Goal: Navigation & Orientation: Find specific page/section

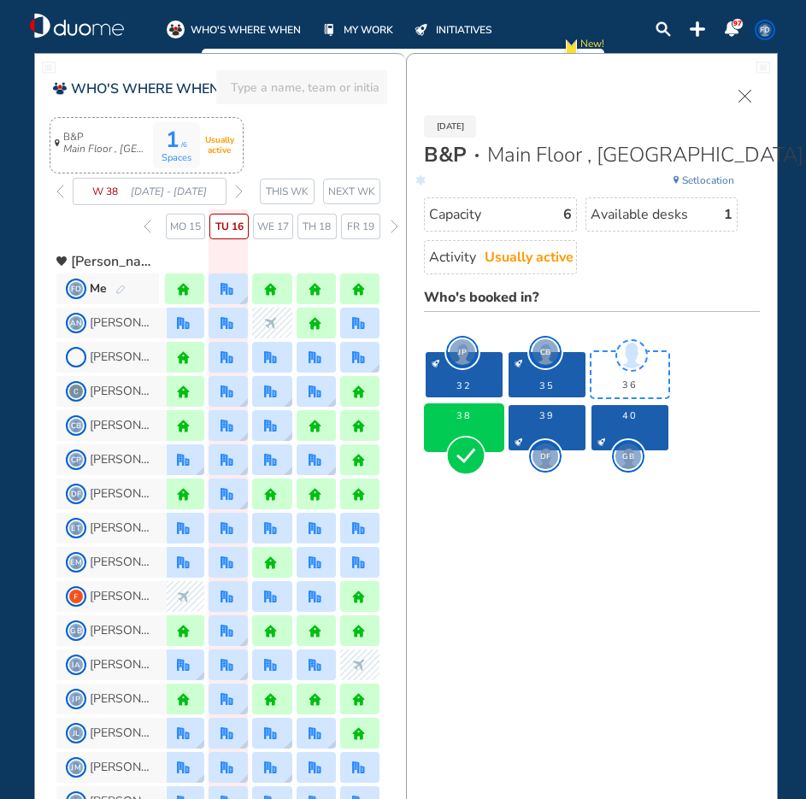
click at [104, 32] on img "duome-logo-whitelogo" at bounding box center [77, 26] width 94 height 26
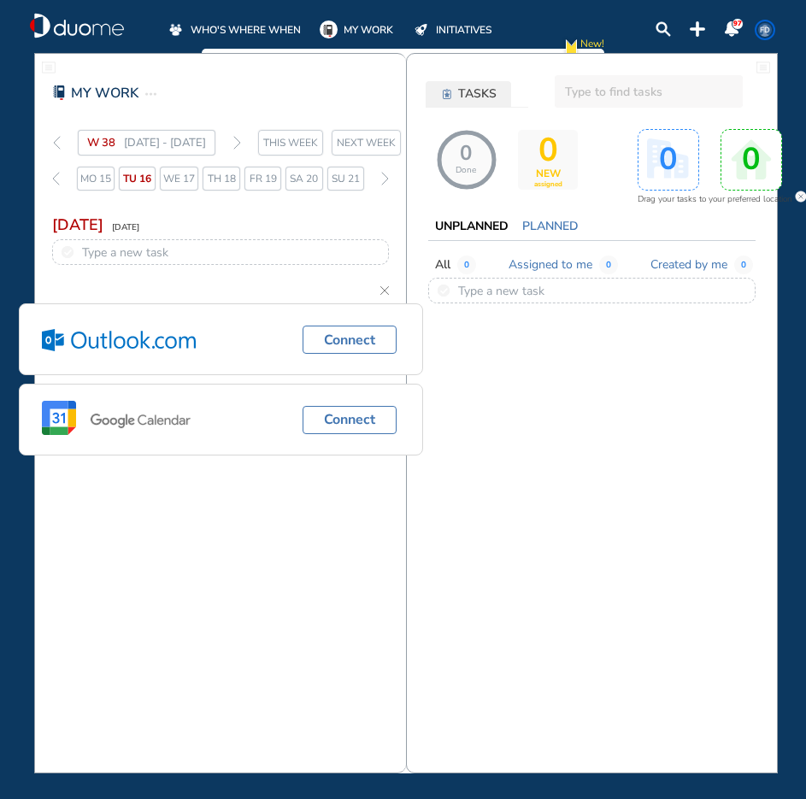
click at [226, 25] on span "WHO'S WHERE WHEN" at bounding box center [246, 29] width 110 height 17
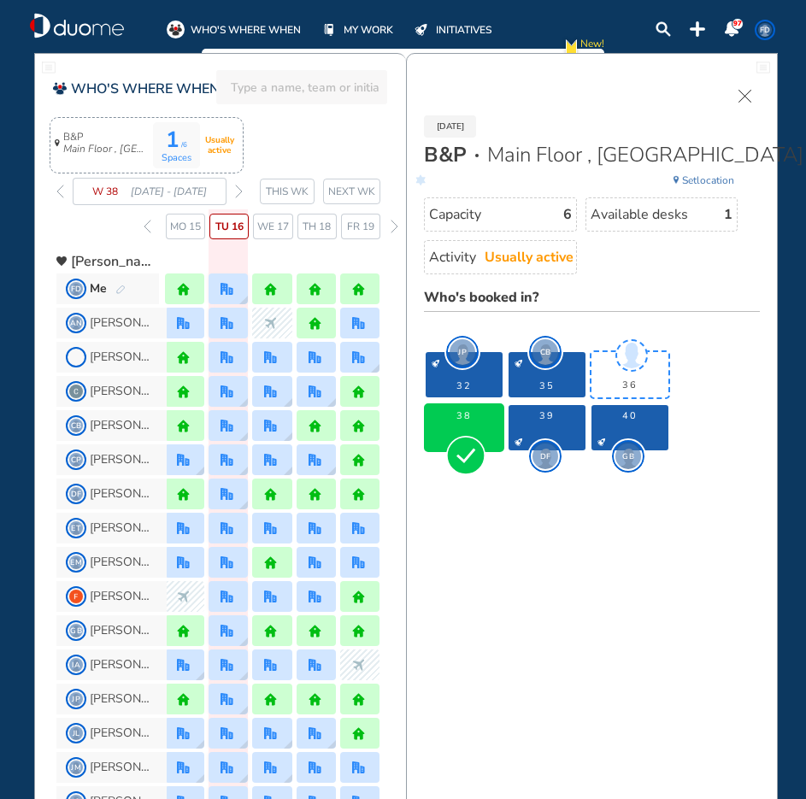
click at [238, 197] on img "forward week" at bounding box center [239, 192] width 8 height 14
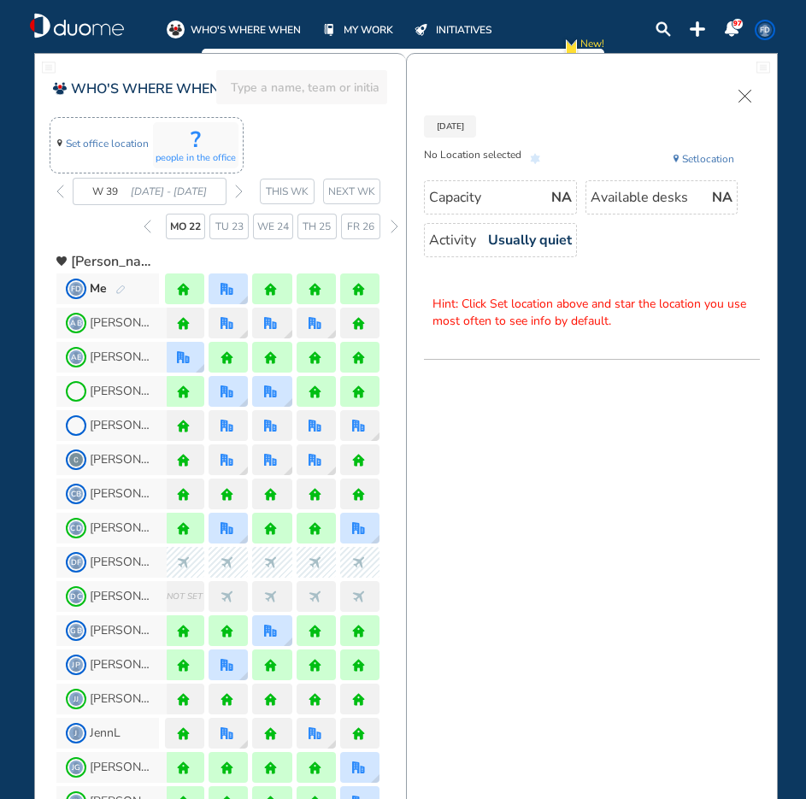
click at [215, 228] on span "Tu 23" at bounding box center [229, 226] width 28 height 17
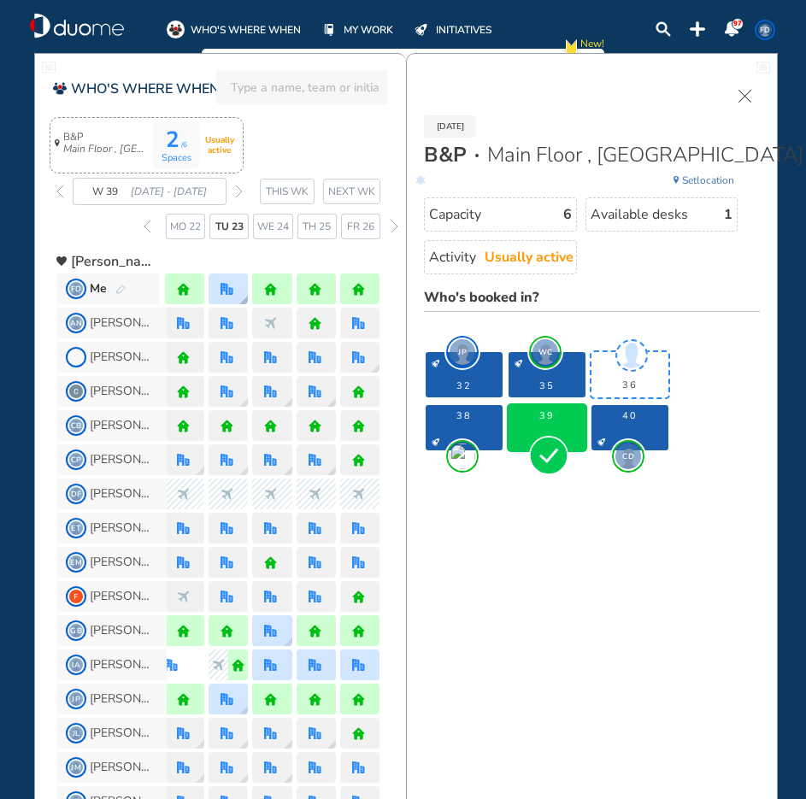
click at [222, 285] on img "office" at bounding box center [226, 289] width 13 height 13
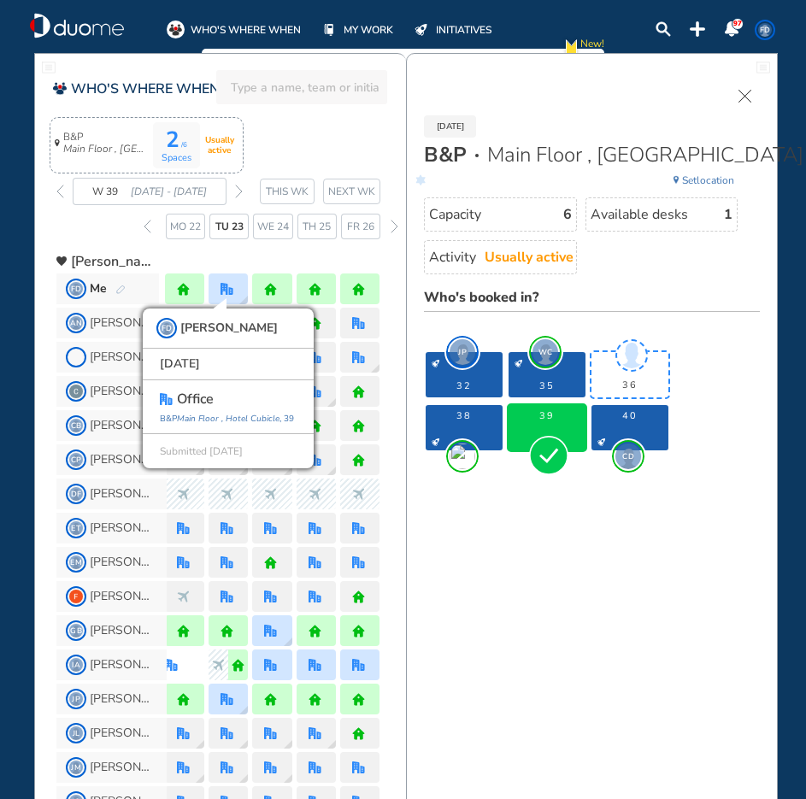
click at [328, 132] on div "2 /6 Spaces Usually active B&P Main Floor , [GEOGRAPHIC_DATA] W 39 [DATE] - [DA…" at bounding box center [230, 180] width 349 height 118
